Goal: Transaction & Acquisition: Purchase product/service

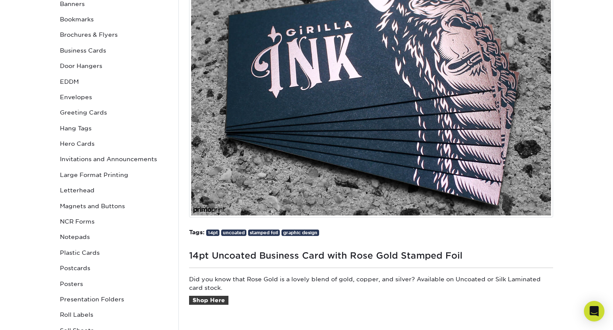
scroll to position [150, 0]
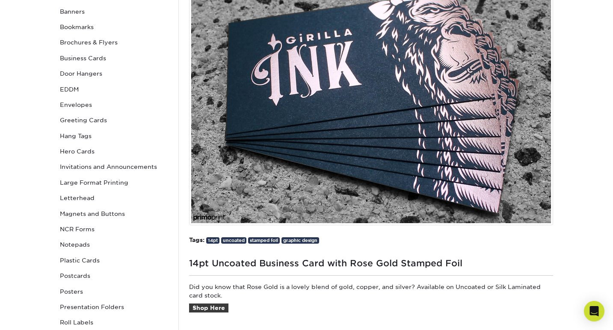
click at [326, 108] on img at bounding box center [371, 103] width 364 height 244
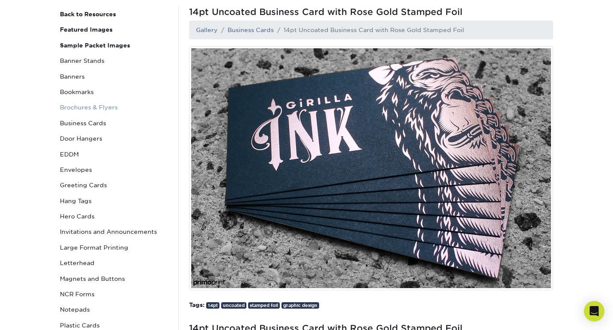
scroll to position [0, 0]
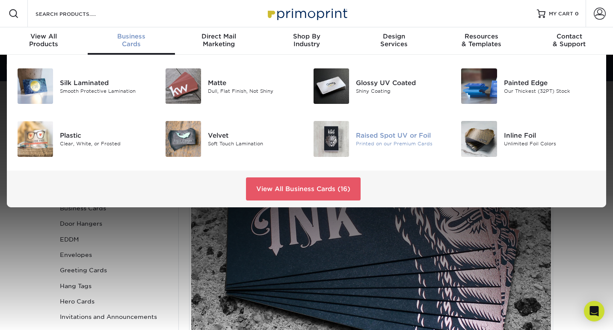
drag, startPoint x: 490, startPoint y: 144, endPoint x: 451, endPoint y: 144, distance: 38.5
click at [490, 144] on img at bounding box center [479, 139] width 36 height 36
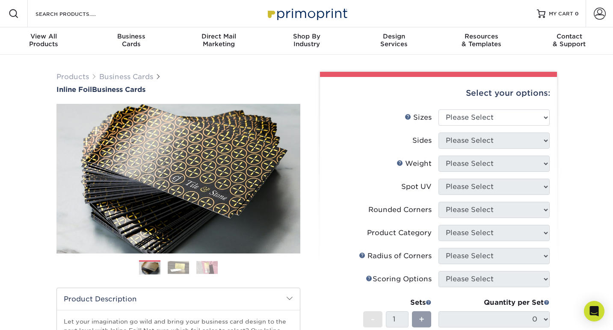
click at [177, 268] on img at bounding box center [178, 267] width 21 height 13
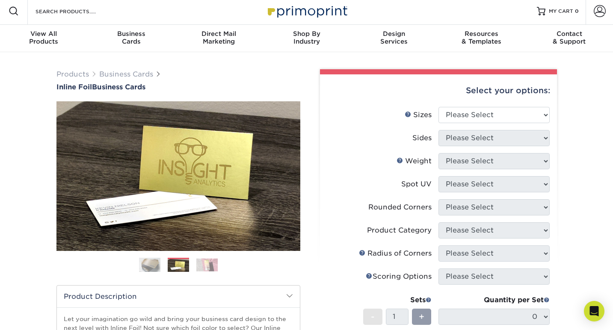
click at [216, 269] on img at bounding box center [206, 264] width 21 height 13
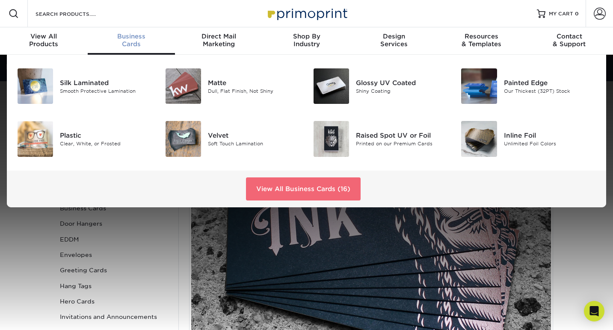
click at [342, 188] on link "View All Business Cards (16)" at bounding box center [303, 189] width 115 height 23
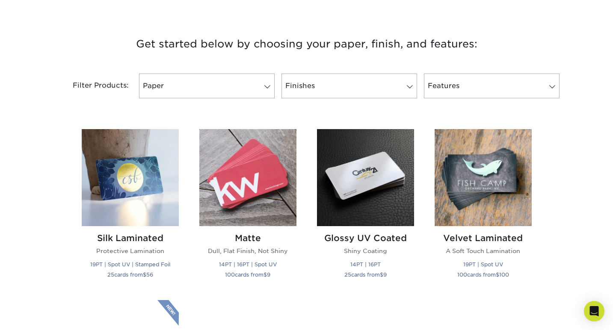
scroll to position [327, 0]
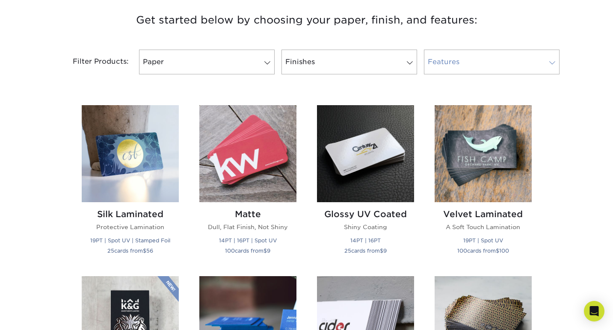
click at [469, 67] on link "Features" at bounding box center [492, 62] width 136 height 25
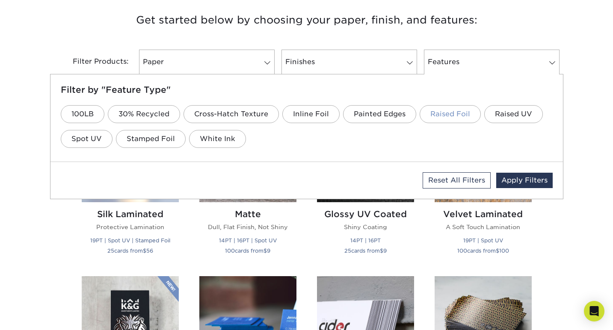
click at [446, 117] on link "Raised Foil" at bounding box center [450, 114] width 61 height 18
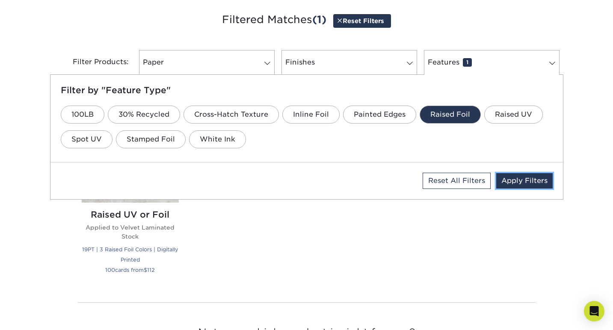
click at [514, 184] on link "Apply Filters" at bounding box center [524, 180] width 56 height 15
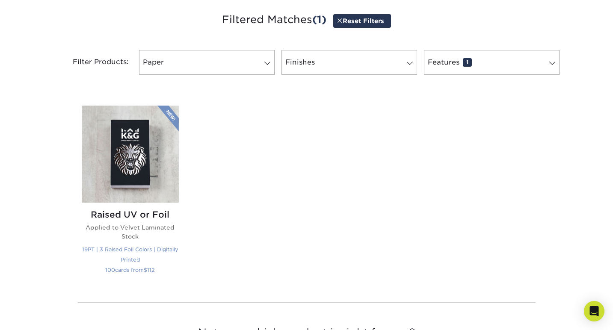
click at [120, 145] on img at bounding box center [130, 154] width 97 height 97
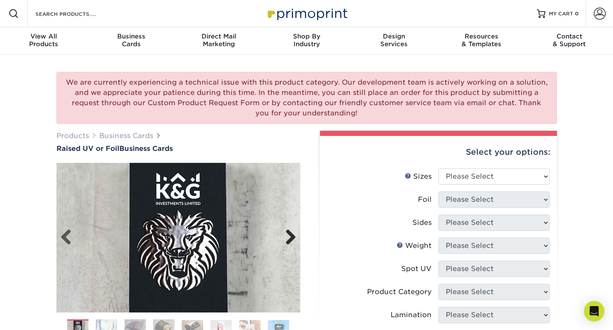
click at [294, 239] on link "Next" at bounding box center [287, 237] width 17 height 17
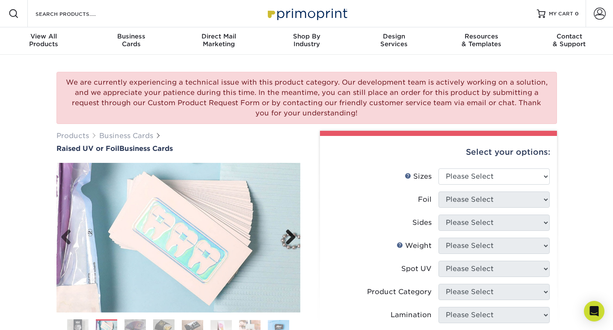
click at [294, 239] on link "Next" at bounding box center [287, 237] width 17 height 17
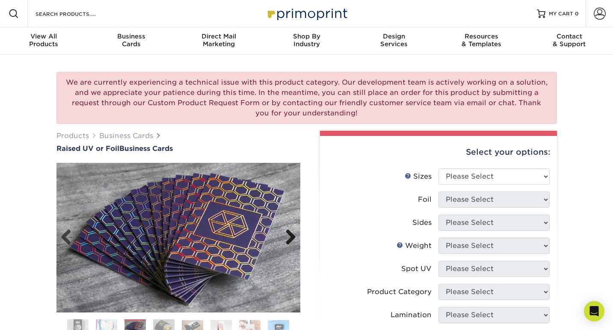
click at [294, 239] on link "Next" at bounding box center [287, 237] width 17 height 17
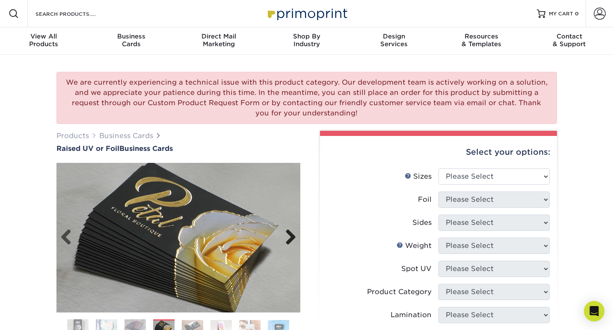
click at [294, 239] on link "Next" at bounding box center [287, 237] width 17 height 17
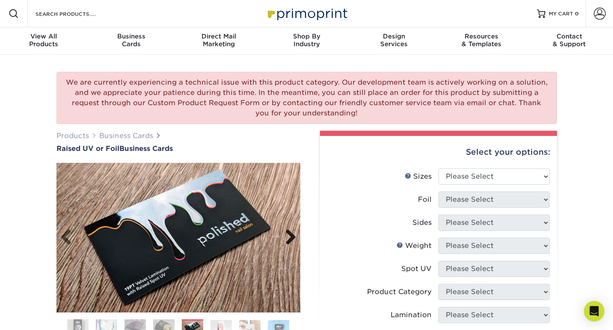
click at [294, 239] on link "Next" at bounding box center [287, 237] width 17 height 17
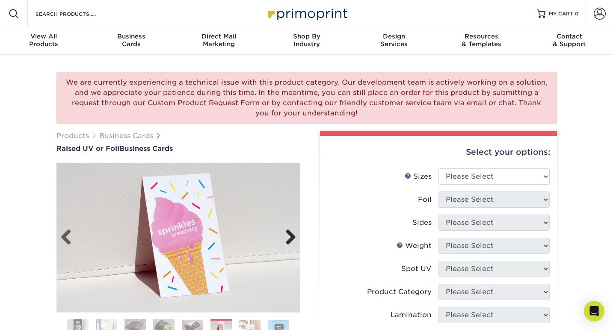
click at [294, 239] on link "Next" at bounding box center [287, 237] width 17 height 17
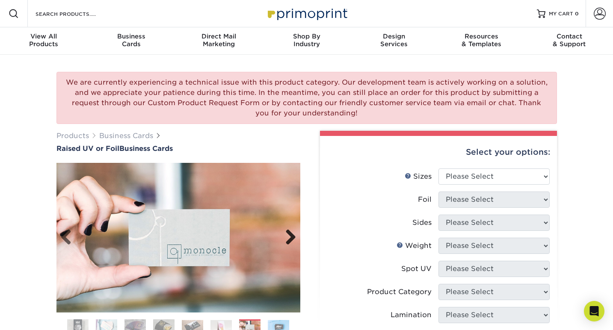
click at [294, 239] on link "Next" at bounding box center [287, 237] width 17 height 17
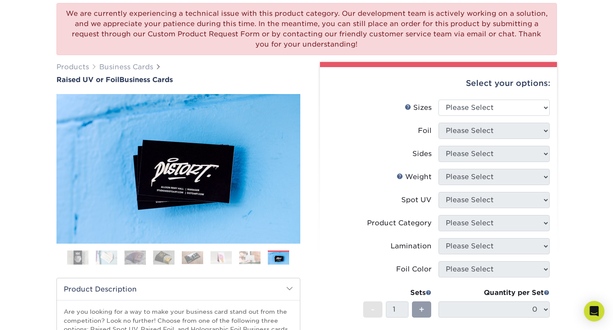
scroll to position [103, 0]
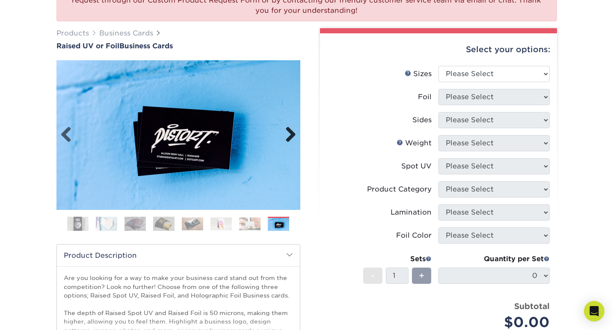
click at [288, 130] on link "Next" at bounding box center [287, 135] width 17 height 17
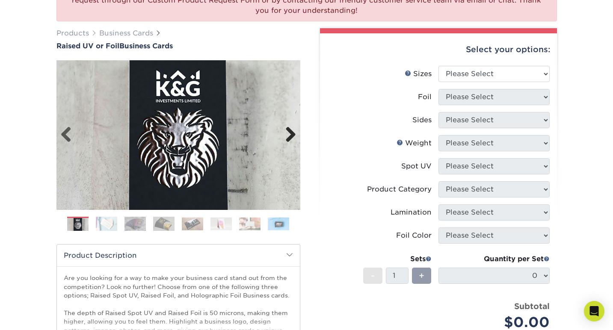
click at [288, 130] on link "Next" at bounding box center [287, 135] width 17 height 17
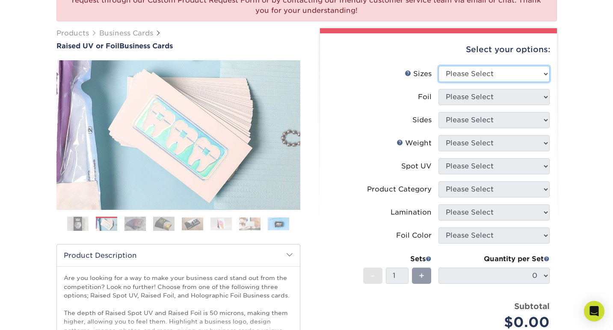
click at [506, 71] on select "Please Select 2" x 3.5" - Standard" at bounding box center [494, 74] width 111 height 16
select select "2.00x3.50"
click at [439, 66] on select "Please Select 2" x 3.5" - Standard" at bounding box center [494, 74] width 111 height 16
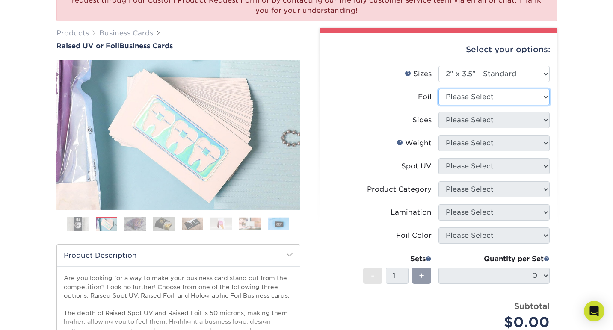
click at [539, 98] on select "Please Select No Yes" at bounding box center [494, 97] width 111 height 16
select select "1"
click at [439, 89] on select "Please Select No Yes" at bounding box center [494, 97] width 111 height 16
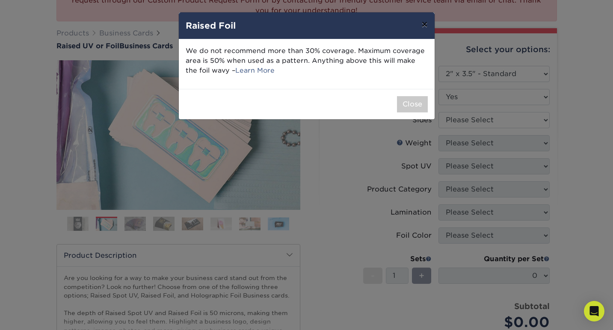
click at [425, 23] on button "×" at bounding box center [425, 24] width 20 height 24
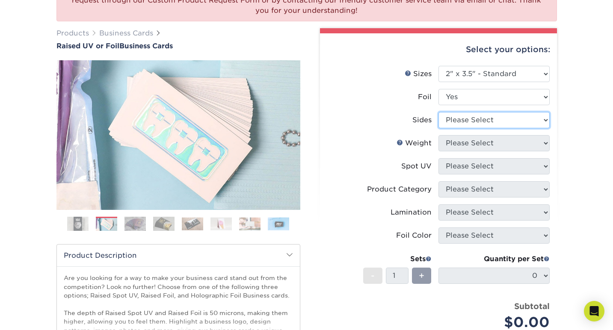
click at [529, 115] on select "Please Select Print Both Sides - Foil Both Sides Print Both Sides - Foil Front …" at bounding box center [494, 120] width 111 height 16
select select "e9e9dfb3-fba1-4d60-972c-fd9ca5904d33"
click at [439, 112] on select "Please Select Print Both Sides - Foil Both Sides Print Both Sides - Foil Front …" at bounding box center [494, 120] width 111 height 16
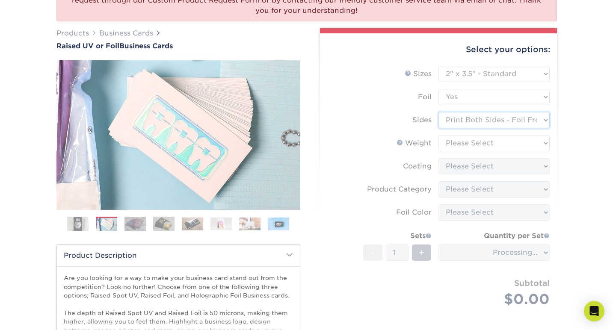
scroll to position [104, 0]
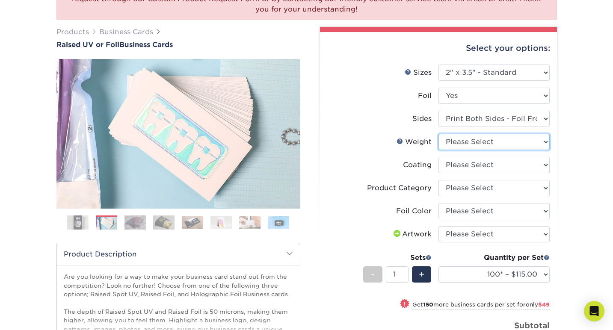
click at [493, 142] on select "Please Select 16PT" at bounding box center [494, 142] width 111 height 16
select select "16PT"
click at [439, 134] on select "Please Select 16PT" at bounding box center [494, 142] width 111 height 16
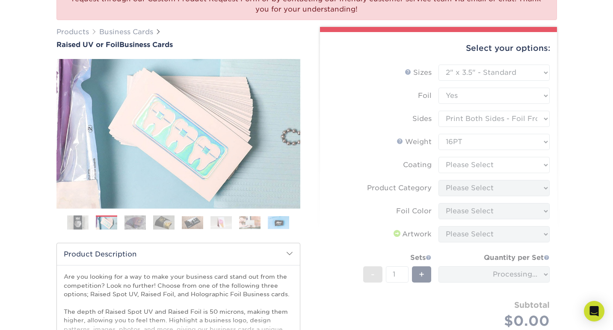
click at [488, 161] on form "Sizes Help Sizes Please Select 2" x 3.5" - Standard Foil Please Select" at bounding box center [438, 207] width 223 height 285
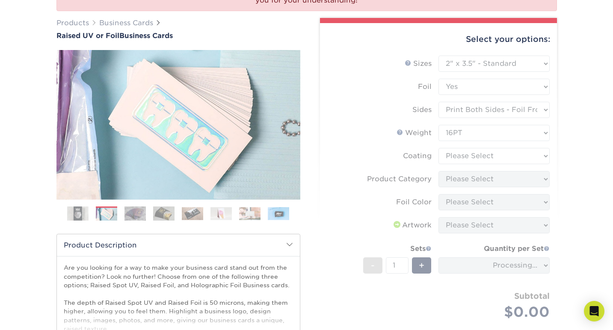
scroll to position [114, 0]
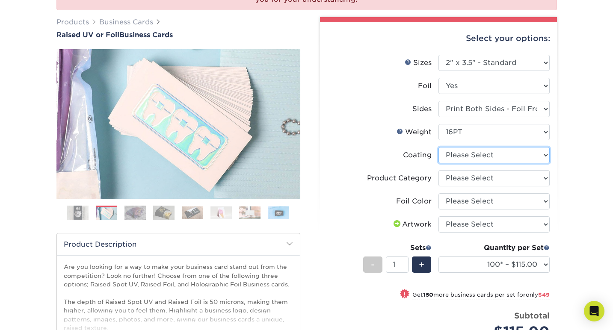
click at [490, 159] on select at bounding box center [494, 155] width 111 height 16
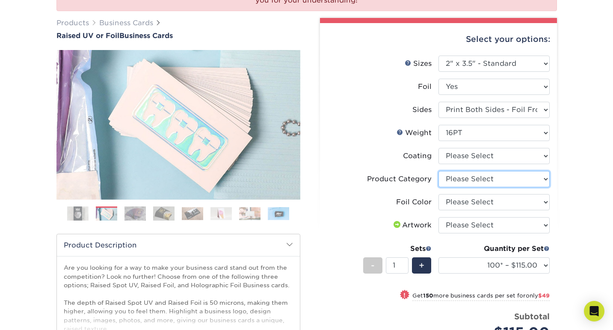
click at [503, 174] on select "Please Select Business Cards" at bounding box center [494, 179] width 111 height 16
select select "3b5148f1-0588-4f88-a218-97bcfdce65c1"
click at [439, 171] on select "Please Select Business Cards" at bounding box center [494, 179] width 111 height 16
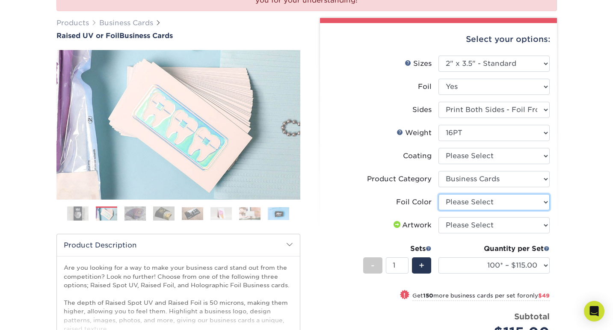
click at [501, 198] on select "Please Select Silver Foil Gold Foil Holographic Foil" at bounding box center [494, 202] width 111 height 16
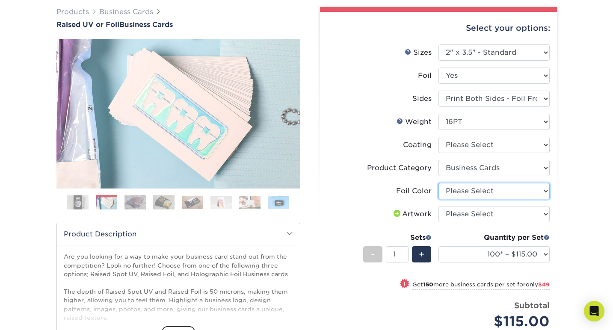
scroll to position [125, 0]
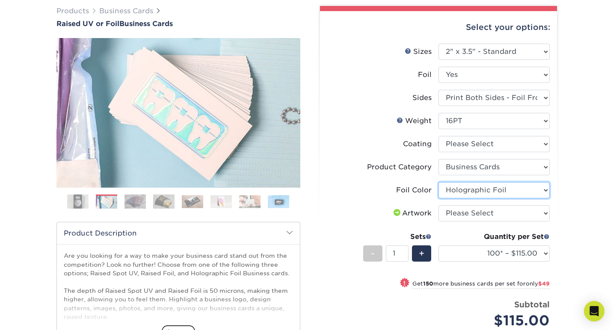
click at [439, 182] on select "Please Select Silver Foil Gold Foil Holographic Foil" at bounding box center [494, 190] width 111 height 16
click at [500, 187] on select "Please Select Silver Foil Gold Foil Holographic Foil" at bounding box center [494, 190] width 111 height 16
select select "acffa4a5-22f9-4585-ba3f-0adaa54b8c85"
click at [439, 182] on select "Please Select Silver Foil Gold Foil Holographic Foil" at bounding box center [494, 190] width 111 height 16
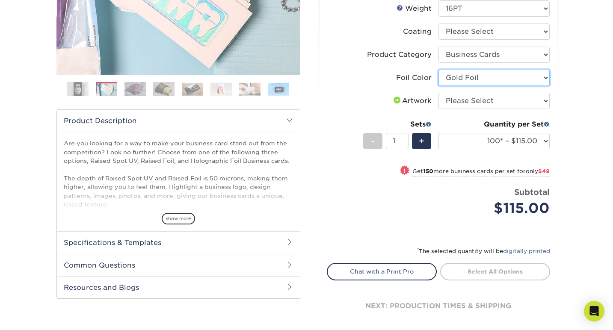
scroll to position [300, 0]
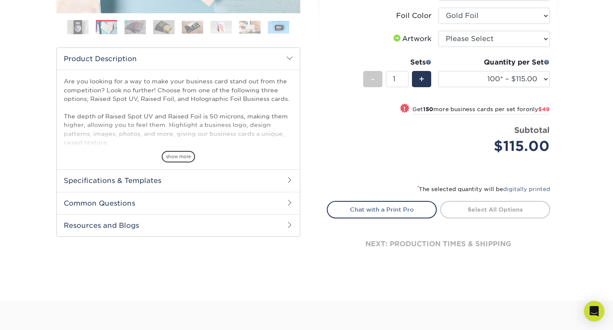
click at [187, 157] on span "show more" at bounding box center [178, 157] width 33 height 12
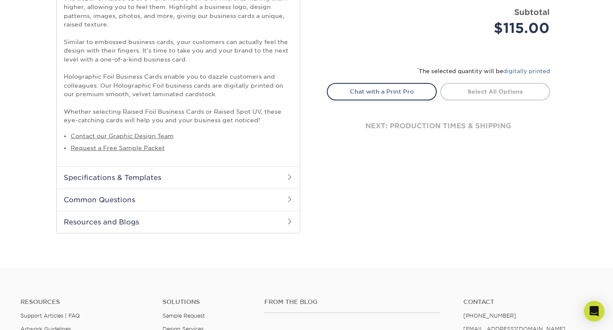
scroll to position [475, 0]
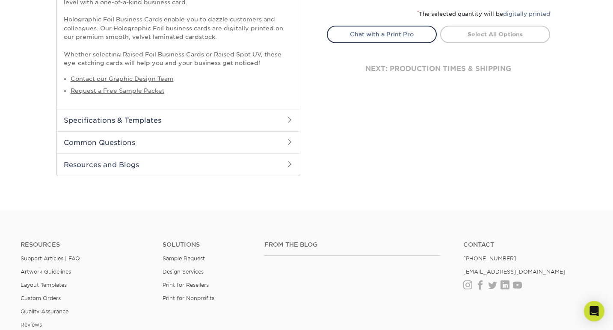
click at [226, 137] on h2 "Common Questions" at bounding box center [178, 142] width 243 height 22
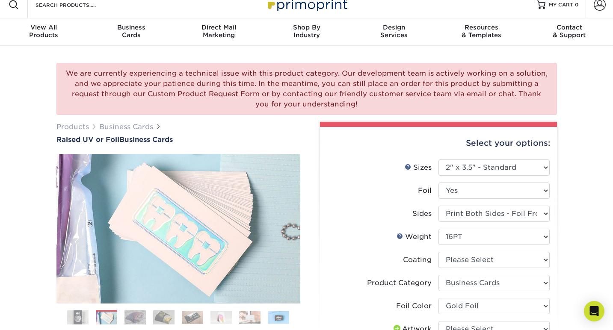
scroll to position [0, 0]
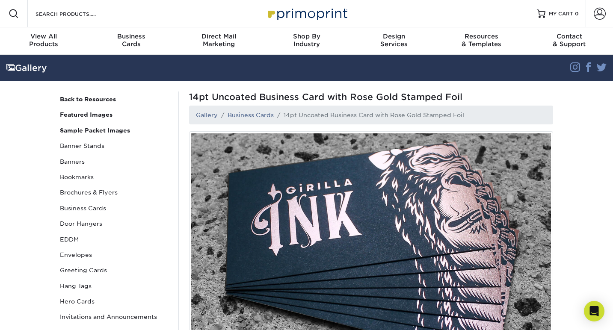
click at [338, 92] on span "14pt Uncoated Business Card with Rose Gold Stamped Foil" at bounding box center [371, 97] width 364 height 11
drag, startPoint x: 357, startPoint y: 118, endPoint x: 353, endPoint y: 131, distance: 14.1
click at [357, 118] on li "14pt Uncoated Business Card with Rose Gold Stamped Foil" at bounding box center [369, 115] width 190 height 9
click at [342, 196] on img at bounding box center [371, 253] width 364 height 244
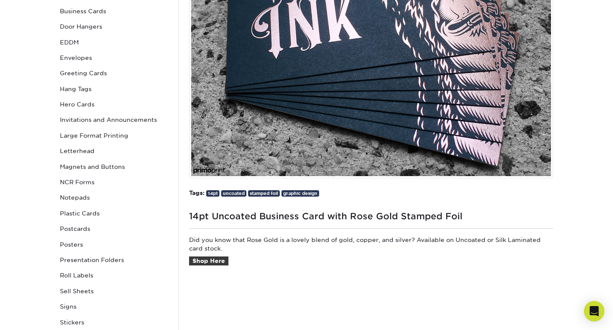
scroll to position [228, 0]
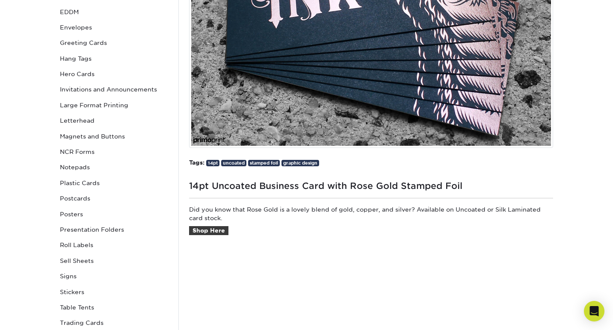
click at [347, 184] on h1 "14pt Uncoated Business Card with Rose Gold Stamped Foil" at bounding box center [371, 185] width 364 height 14
click at [216, 231] on link "Shop Here" at bounding box center [208, 230] width 39 height 9
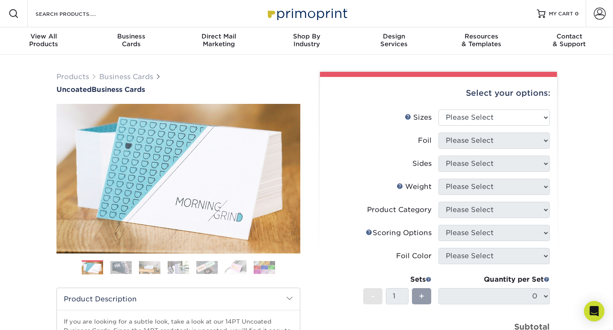
click at [464, 107] on div "Select your options:" at bounding box center [438, 93] width 223 height 33
click at [464, 116] on select "Please Select 1.5" x 3.5" - Mini 1.75" x 3.5" - Mini 2" x 3.5" - Standard 2" x …" at bounding box center [494, 118] width 111 height 16
select select "2.00x3.50"
click at [439, 110] on select "Please Select 1.5" x 3.5" - Mini 1.75" x 3.5" - Mini 2" x 3.5" - Standard 2" x …" at bounding box center [494, 118] width 111 height 16
click at [450, 140] on select "Please Select Yes No" at bounding box center [494, 141] width 111 height 16
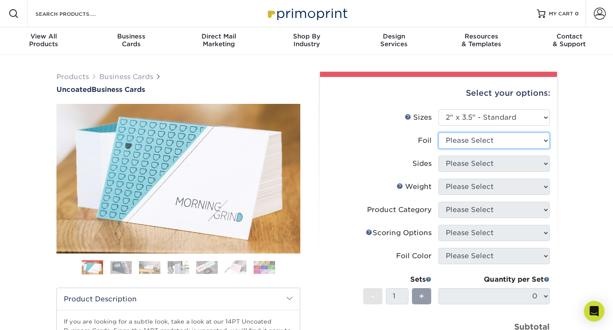
select select "1"
click at [439, 133] on select "Please Select Yes No" at bounding box center [494, 141] width 111 height 16
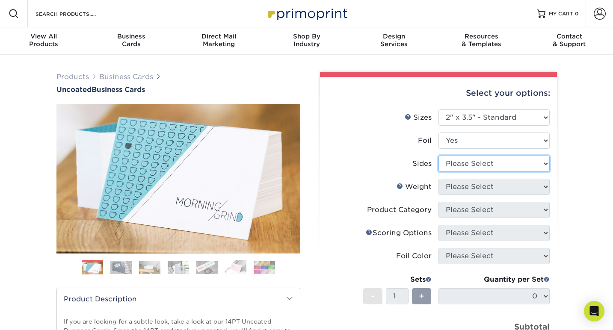
click at [517, 165] on select "Please Select Print Both Sides - Foil Back Only Print Both Sides - Foil Both Si…" at bounding box center [494, 164] width 111 height 16
select select "e9e9dfb3-fba1-4d60-972c-fd9ca5904d33"
click at [439, 156] on select "Please Select Print Both Sides - Foil Back Only Print Both Sides - Foil Both Si…" at bounding box center [494, 164] width 111 height 16
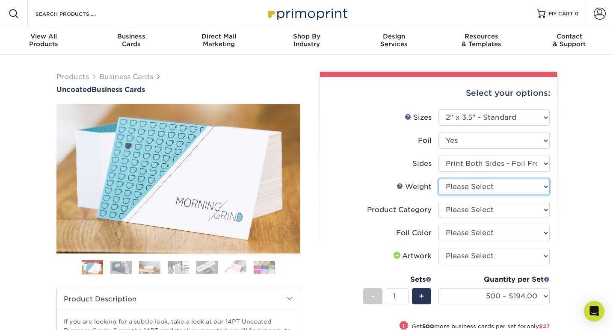
click at [524, 190] on select "Please Select 14PT Uncoated" at bounding box center [494, 187] width 111 height 16
select select "14PT Uncoated"
click at [439, 179] on select "Please Select 14PT Uncoated" at bounding box center [494, 187] width 111 height 16
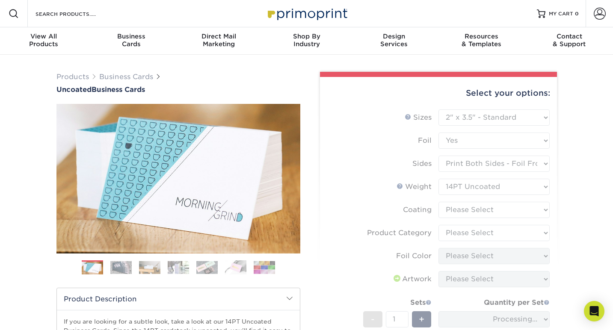
click at [518, 208] on form "Sizes Help Sizes Please Select 1.5" x 3.5" - Mini 1.75" x 3.5" - Mini 2" x 3.5"…" at bounding box center [438, 252] width 223 height 285
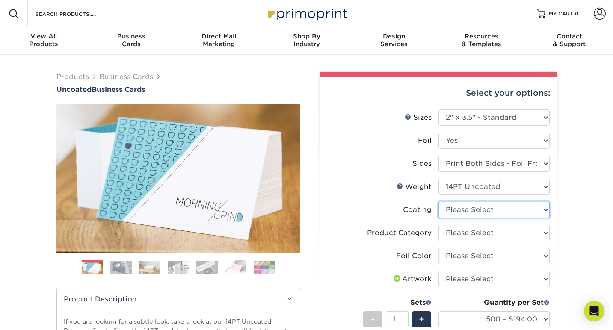
click at [479, 210] on select at bounding box center [494, 210] width 111 height 16
click at [439, 202] on select at bounding box center [494, 210] width 111 height 16
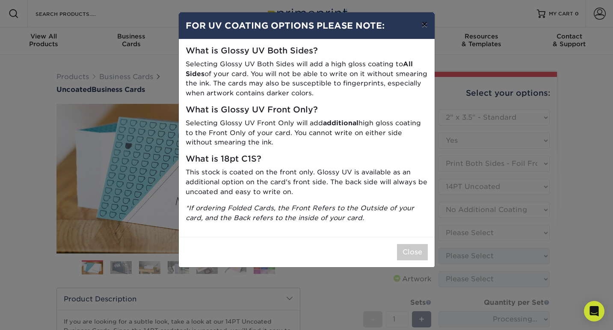
drag, startPoint x: 421, startPoint y: 19, endPoint x: 425, endPoint y: 25, distance: 6.5
click at [423, 22] on button "×" at bounding box center [425, 24] width 20 height 24
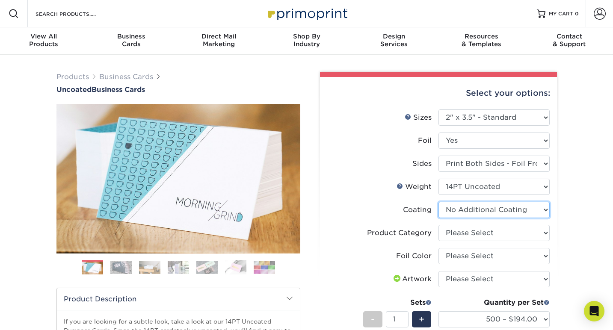
click at [485, 214] on select at bounding box center [494, 210] width 111 height 16
select select "-1"
click at [439, 202] on select at bounding box center [494, 210] width 111 height 16
select select
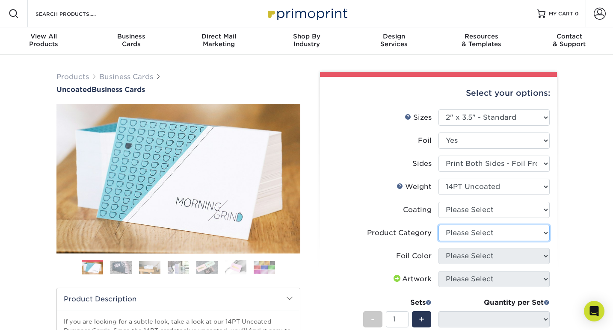
click at [487, 238] on select "Please Select Business Cards" at bounding box center [494, 233] width 111 height 16
select select "3b5148f1-0588-4f88-a218-97bcfdce65c1"
click at [439, 225] on select "Please Select Business Cards" at bounding box center [494, 233] width 111 height 16
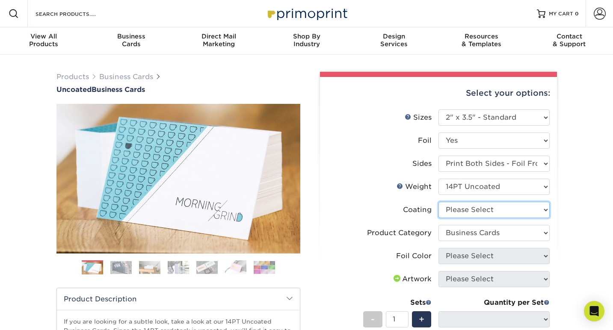
click at [488, 209] on select at bounding box center [494, 210] width 111 height 16
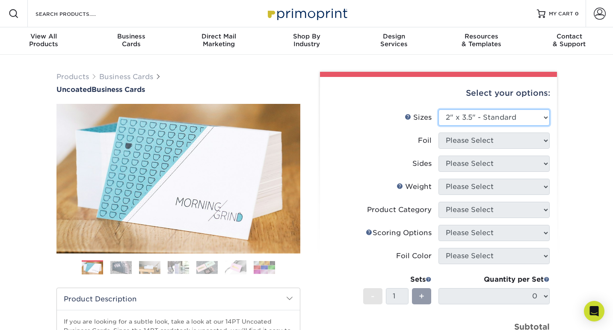
click at [499, 117] on select "Please Select 1.5" x 3.5" - Mini 1.75" x 3.5" - Mini 2" x 3.5" - Standard 2" x …" at bounding box center [494, 118] width 111 height 16
click at [439, 110] on select "Please Select 1.5" x 3.5" - Mini 1.75" x 3.5" - Mini 2" x 3.5" - Standard 2" x …" at bounding box center [494, 118] width 111 height 16
click at [480, 115] on select "Please Select 1.5" x 3.5" - Mini 1.75" x 3.5" - Mini 2" x 3.5" - Standard 2" x …" at bounding box center [494, 118] width 111 height 16
click at [439, 110] on select "Please Select 1.5" x 3.5" - Mini 1.75" x 3.5" - Mini 2" x 3.5" - Standard 2" x …" at bounding box center [494, 118] width 111 height 16
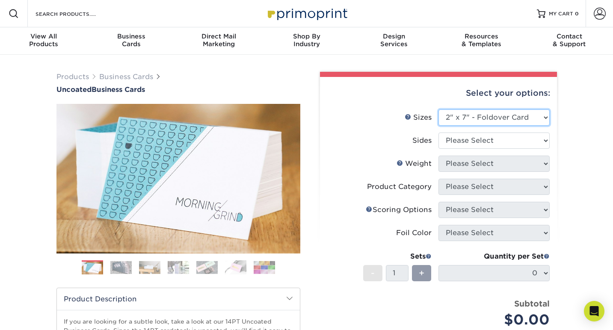
click at [473, 119] on select "Please Select 1.5" x 3.5" - Mini 1.75" x 3.5" - Mini 2" x 3.5" - Standard 2" x …" at bounding box center [494, 118] width 111 height 16
select select "2.00x3.50"
click at [439, 110] on select "Please Select 1.5" x 3.5" - Mini 1.75" x 3.5" - Mini 2" x 3.5" - Standard 2" x …" at bounding box center [494, 118] width 111 height 16
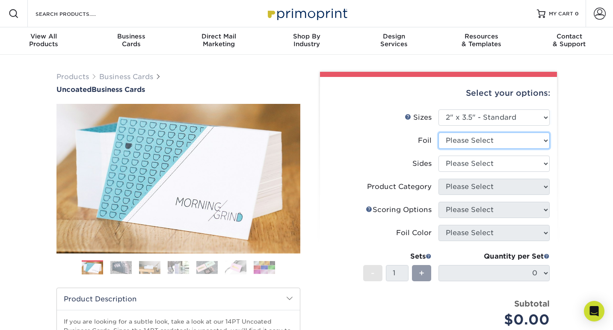
click at [476, 139] on select "Please Select Yes No" at bounding box center [494, 141] width 111 height 16
select select "1"
click at [439, 133] on select "Please Select Yes No" at bounding box center [494, 141] width 111 height 16
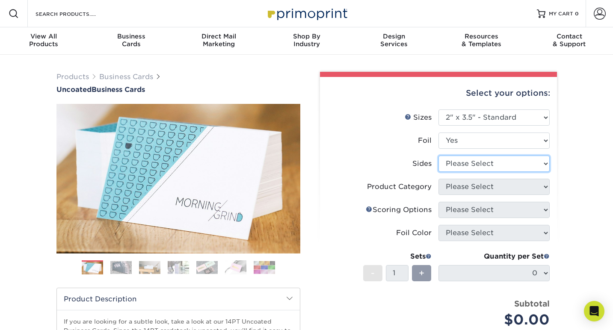
click at [476, 164] on select "Please Select Print Both Sides - Foil Back Only Print Both Sides - Foil Both Si…" at bounding box center [494, 164] width 111 height 16
select select "e9e9dfb3-fba1-4d60-972c-fd9ca5904d33"
click at [439, 156] on select "Please Select Print Both Sides - Foil Back Only Print Both Sides - Foil Both Si…" at bounding box center [494, 164] width 111 height 16
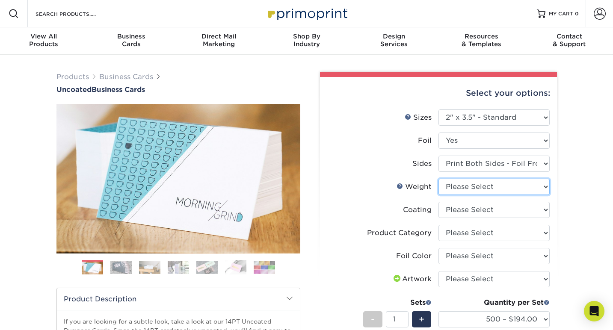
click at [473, 187] on select "Please Select 14PT Uncoated" at bounding box center [494, 187] width 111 height 16
select select "14PT Uncoated"
click at [439, 179] on select "Please Select 14PT Uncoated" at bounding box center [494, 187] width 111 height 16
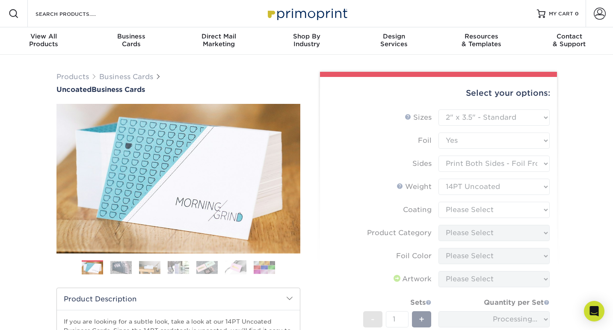
click at [478, 210] on form "Sizes Help Sizes Please Select 1.5" x 3.5" - Mini 1.75" x 3.5" - Mini 2" x 3.5"…" at bounding box center [438, 252] width 223 height 285
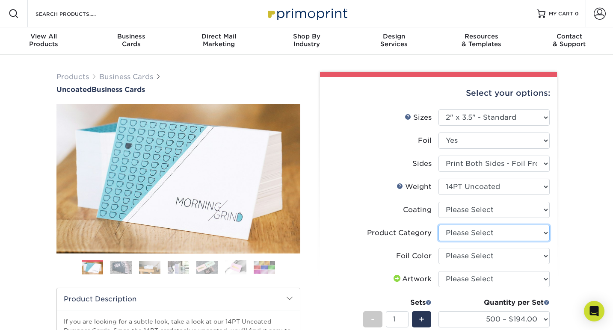
click at [471, 233] on select "Please Select Business Cards" at bounding box center [494, 233] width 111 height 16
select select "3b5148f1-0588-4f88-a218-97bcfdce65c1"
click at [439, 225] on select "Please Select Business Cards" at bounding box center [494, 233] width 111 height 16
click at [468, 256] on select "Please Select Silver Foil Black Foil Blue Foil Copper Foil Gold Foil Red Foil R…" at bounding box center [494, 256] width 111 height 16
select select "f6b57705-51a7-4c3f-af19-88f31284f15c"
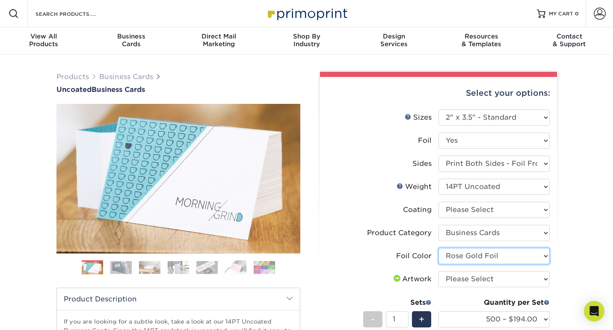
click at [439, 248] on select "Please Select Silver Foil Black Foil Blue Foil Copper Foil Gold Foil Red Foil R…" at bounding box center [494, 256] width 111 height 16
click at [264, 271] on img at bounding box center [264, 267] width 21 height 13
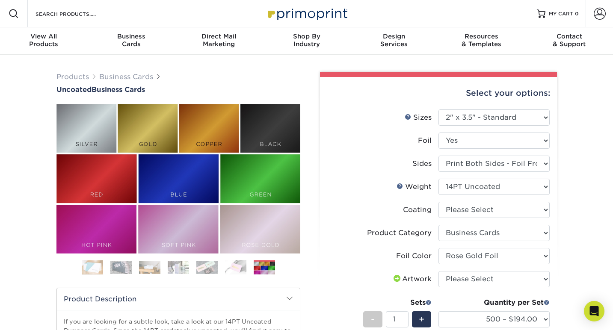
drag, startPoint x: 233, startPoint y: 269, endPoint x: 224, endPoint y: 269, distance: 9.4
click at [233, 269] on img at bounding box center [235, 268] width 21 height 15
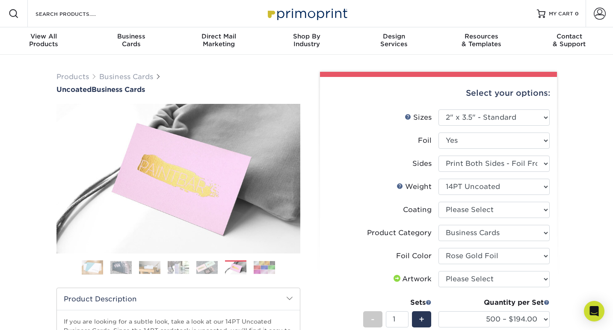
click at [209, 268] on img at bounding box center [206, 267] width 21 height 13
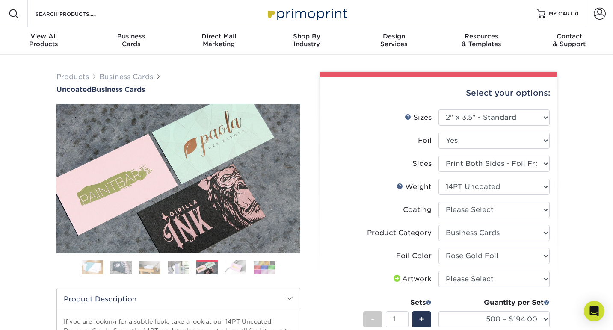
click at [178, 267] on img at bounding box center [178, 267] width 21 height 13
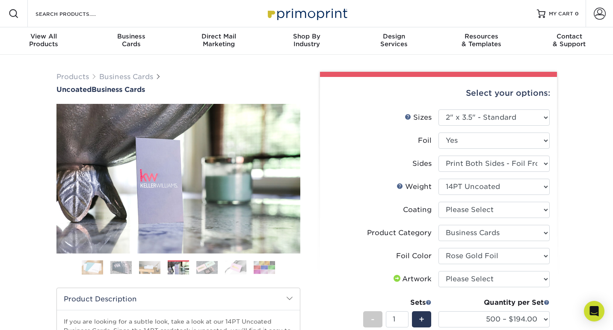
click at [140, 264] on img at bounding box center [149, 267] width 21 height 13
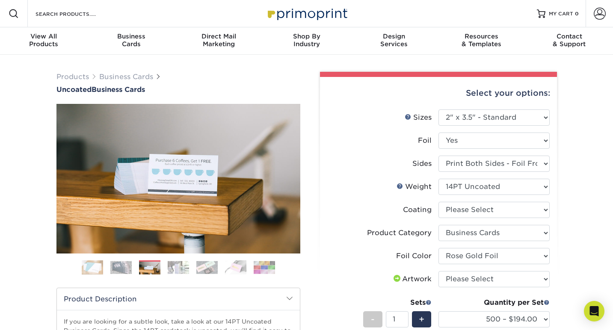
click at [88, 267] on img at bounding box center [92, 267] width 21 height 21
